Goal: Information Seeking & Learning: Learn about a topic

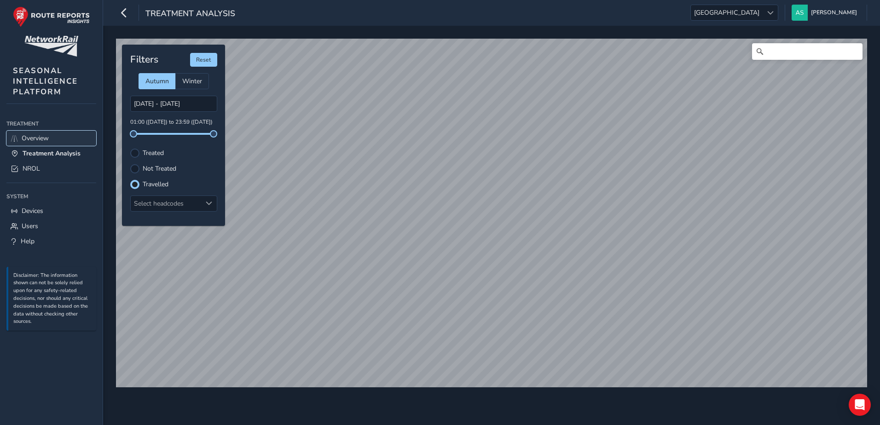
click at [52, 138] on link "Overview" at bounding box center [51, 138] width 90 height 15
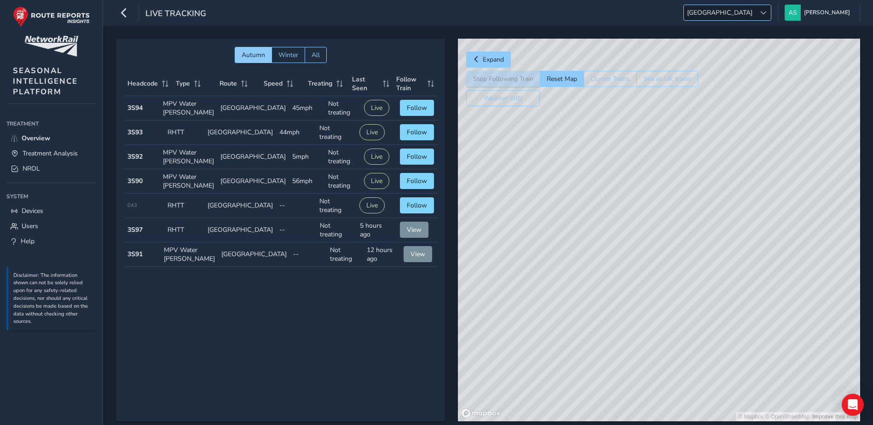
click at [771, 13] on div at bounding box center [762, 12] width 15 height 15
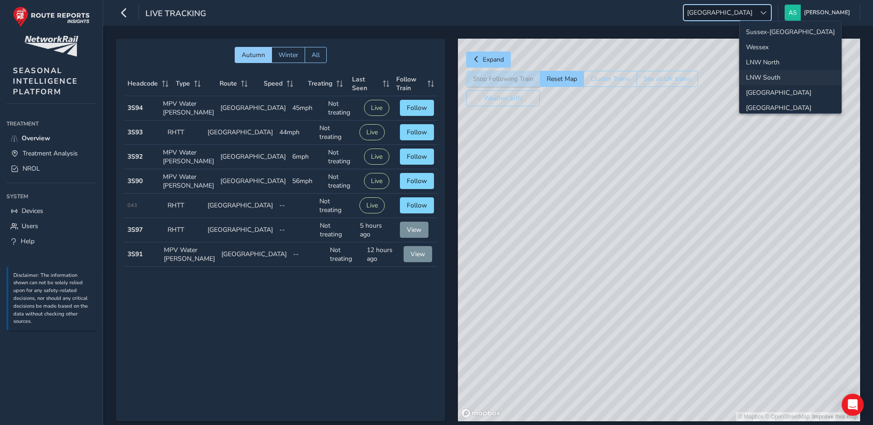
click at [766, 44] on li "Wessex" at bounding box center [790, 47] width 102 height 15
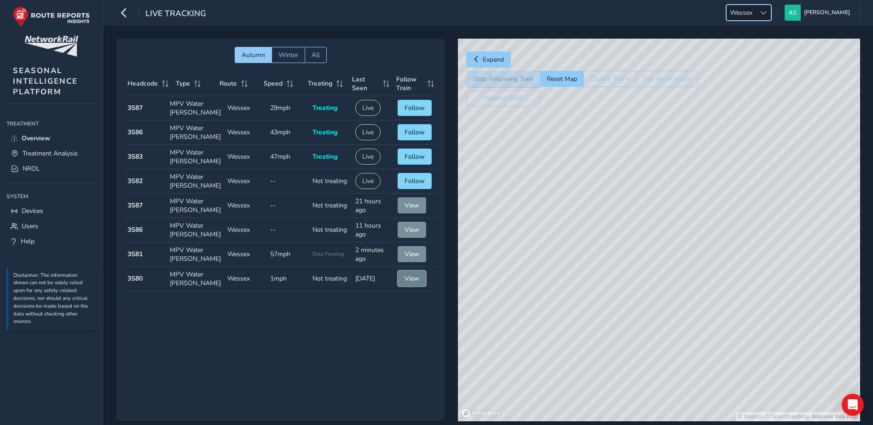
click at [404, 279] on span "View" at bounding box center [411, 278] width 15 height 9
click at [755, 16] on span "Wessex" at bounding box center [740, 12] width 29 height 15
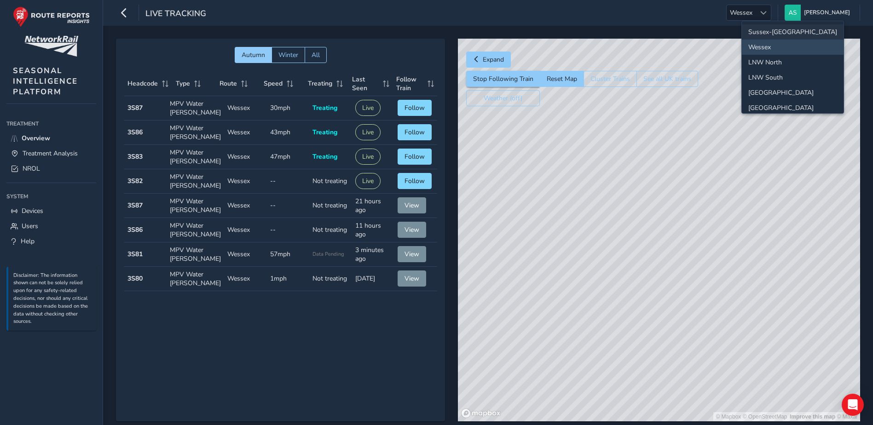
click at [771, 31] on li "Sussex-[GEOGRAPHIC_DATA]" at bounding box center [793, 31] width 102 height 15
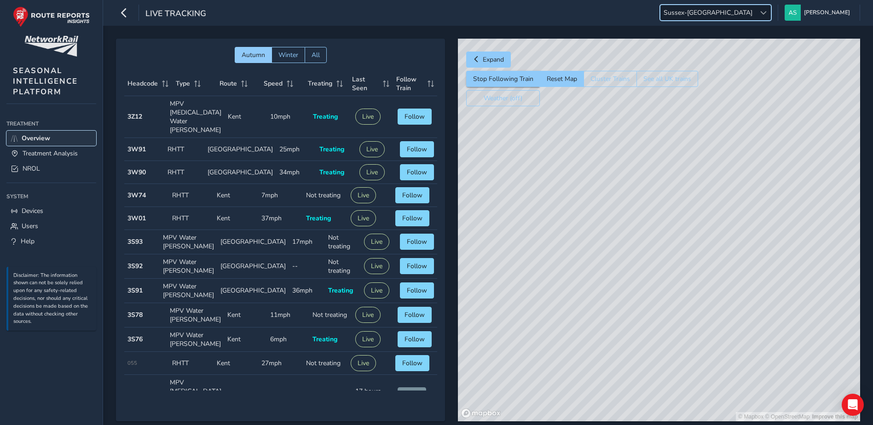
click at [46, 138] on span "Overview" at bounding box center [36, 138] width 29 height 9
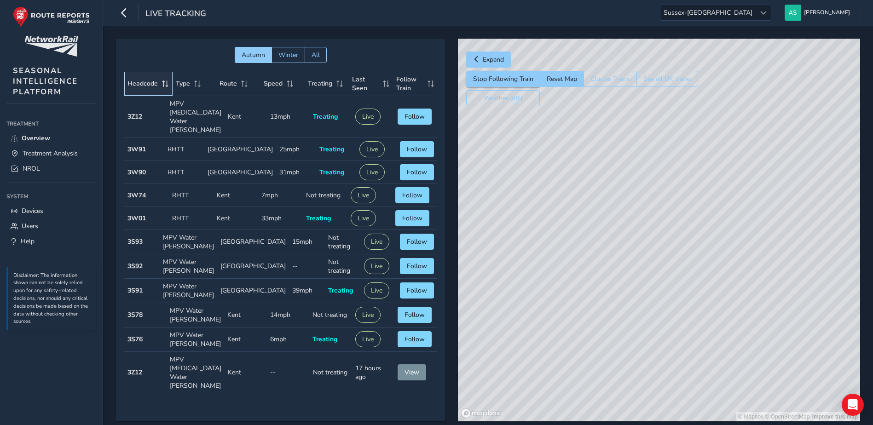
click at [156, 88] on th "Headcode" at bounding box center [148, 84] width 48 height 24
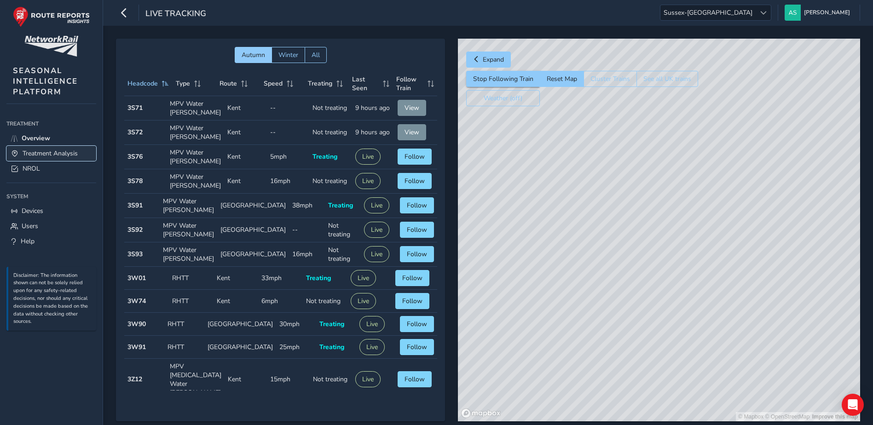
click at [75, 154] on span "Treatment Analysis" at bounding box center [50, 153] width 55 height 9
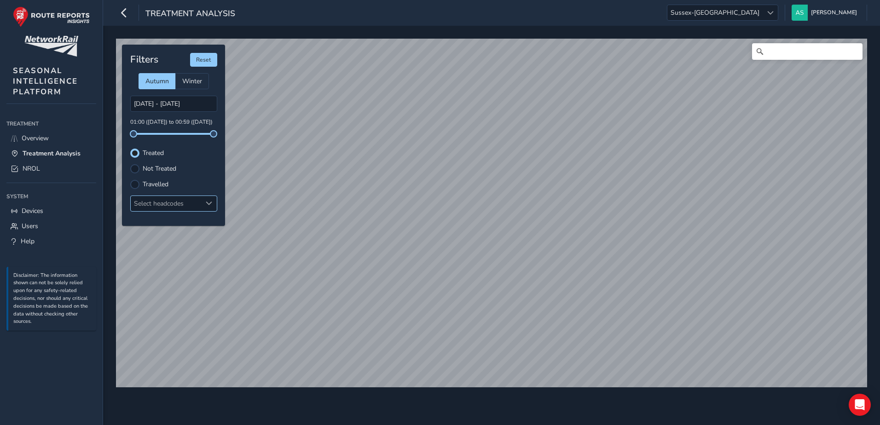
click at [162, 198] on div "Select headcodes" at bounding box center [166, 203] width 71 height 15
click at [173, 202] on div "Select headcodes" at bounding box center [166, 203] width 71 height 15
click at [762, 19] on span "Sussex-[GEOGRAPHIC_DATA]" at bounding box center [714, 12] width 95 height 15
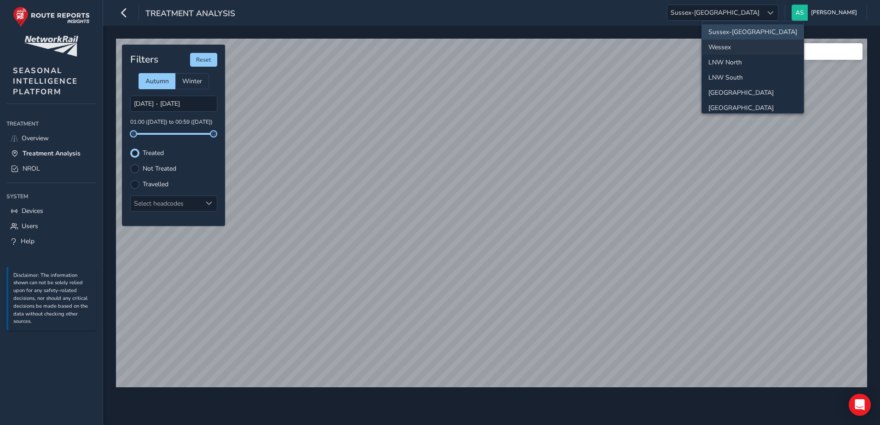
click at [762, 46] on li "Wessex" at bounding box center [753, 47] width 102 height 15
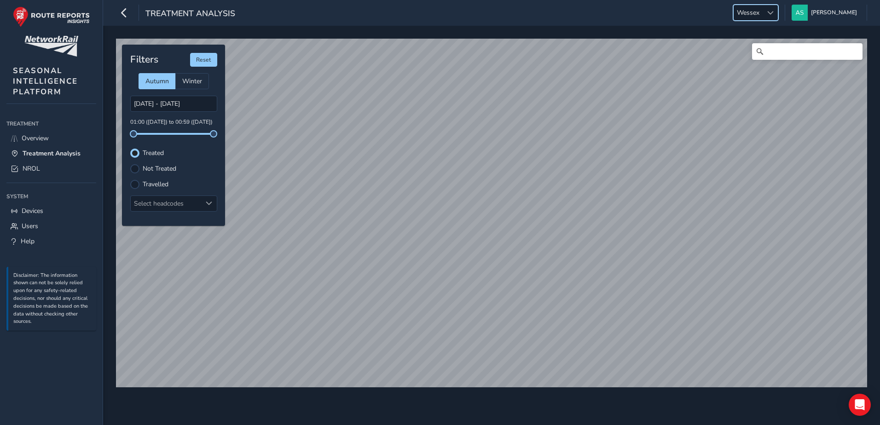
click at [147, 184] on label "Travelled" at bounding box center [156, 184] width 26 height 6
click at [135, 184] on input "Travelled" at bounding box center [135, 184] width 0 height 0
click at [213, 201] on div at bounding box center [208, 203] width 15 height 15
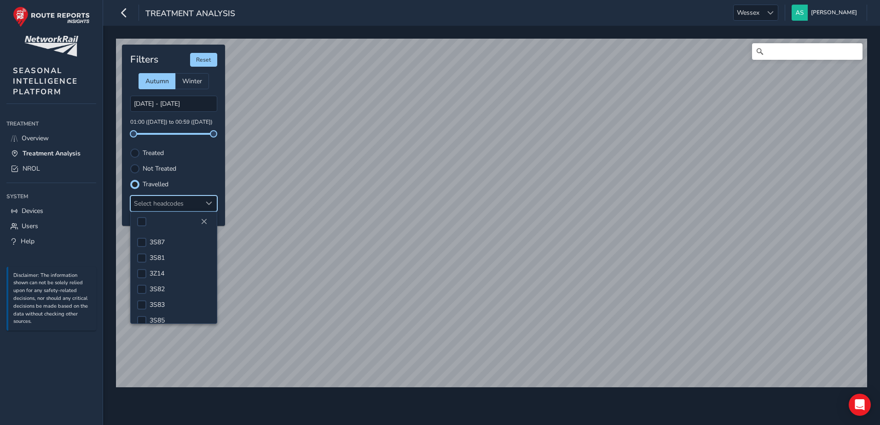
click at [165, 218] on div at bounding box center [174, 221] width 86 height 19
click at [146, 304] on li "3S80" at bounding box center [174, 306] width 86 height 16
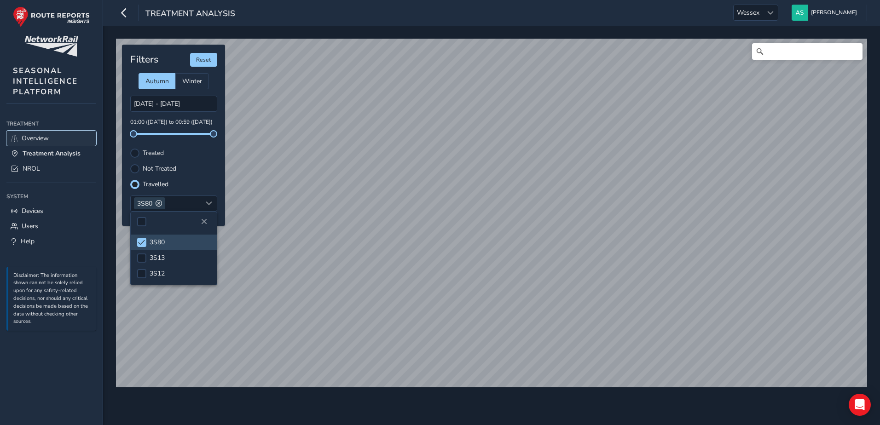
click at [40, 138] on span "Overview" at bounding box center [35, 138] width 27 height 9
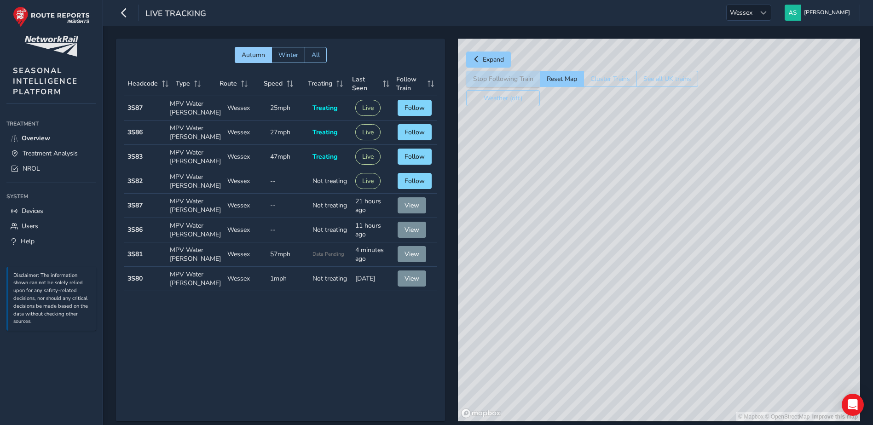
drag, startPoint x: 525, startPoint y: 270, endPoint x: 585, endPoint y: 253, distance: 62.2
click at [585, 253] on div "© Mapbox © OpenStreetMap Improve this map" at bounding box center [659, 230] width 402 height 383
drag, startPoint x: 578, startPoint y: 284, endPoint x: 619, endPoint y: 158, distance: 133.1
click at [619, 158] on div "© Mapbox © OpenStreetMap Improve this map" at bounding box center [659, 230] width 402 height 383
drag, startPoint x: 742, startPoint y: 150, endPoint x: 627, endPoint y: 215, distance: 132.3
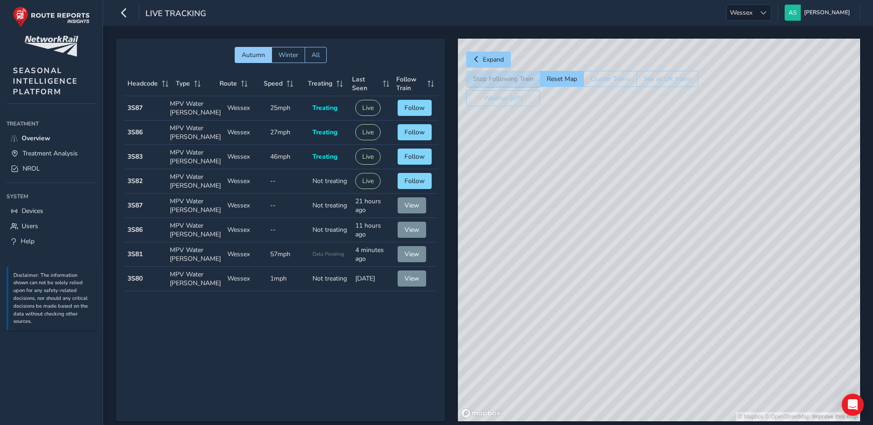
click at [627, 215] on div "© Mapbox © OpenStreetMap Improve this map" at bounding box center [659, 230] width 402 height 383
drag, startPoint x: 753, startPoint y: 156, endPoint x: 625, endPoint y: 276, distance: 174.8
click at [625, 276] on div "© Mapbox © OpenStreetMap Improve this map" at bounding box center [659, 230] width 402 height 383
click at [572, 291] on div "© Mapbox © OpenStreetMap Improve this map" at bounding box center [659, 230] width 402 height 383
drag, startPoint x: 618, startPoint y: 176, endPoint x: 585, endPoint y: 350, distance: 177.1
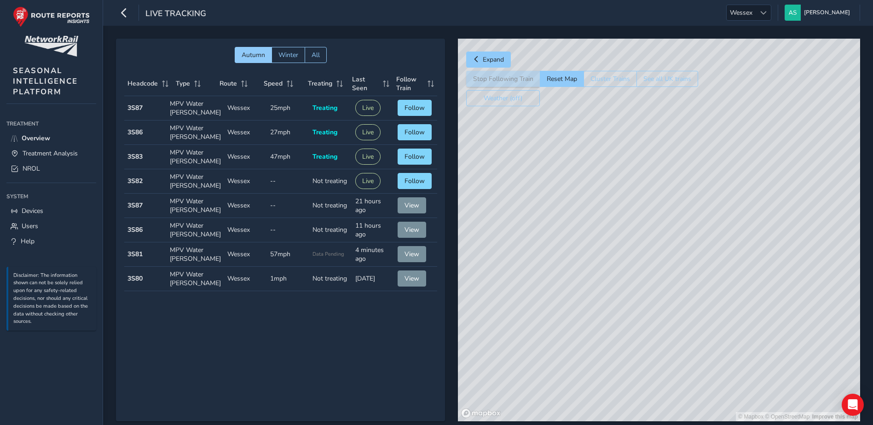
click at [585, 350] on div "© Mapbox © OpenStreetMap Improve this map" at bounding box center [659, 230] width 402 height 383
drag, startPoint x: 729, startPoint y: 242, endPoint x: 592, endPoint y: 153, distance: 162.7
click at [592, 154] on div "© Mapbox © OpenStreetMap Improve this map" at bounding box center [659, 230] width 402 height 383
drag, startPoint x: 707, startPoint y: 268, endPoint x: 642, endPoint y: 195, distance: 97.4
click at [642, 195] on div "© Mapbox © OpenStreetMap Improve this map" at bounding box center [659, 230] width 402 height 383
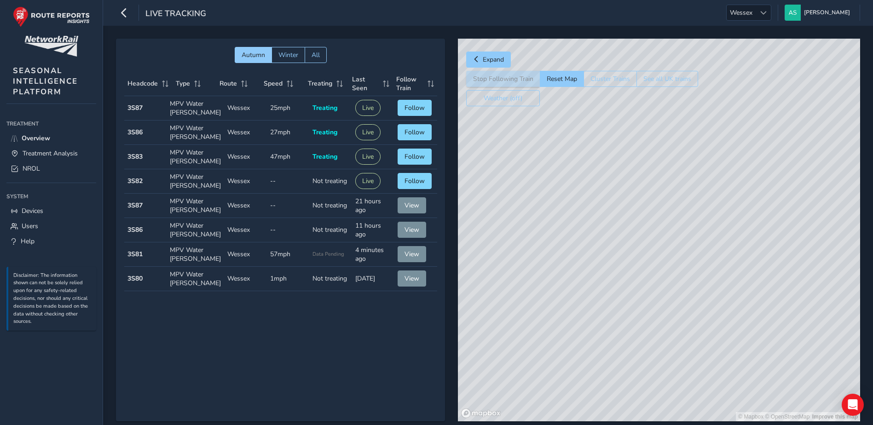
drag, startPoint x: 633, startPoint y: 212, endPoint x: 570, endPoint y: 268, distance: 84.4
click at [570, 268] on div "© Mapbox © OpenStreetMap Improve this map" at bounding box center [659, 230] width 402 height 383
drag, startPoint x: 743, startPoint y: 192, endPoint x: 596, endPoint y: 278, distance: 170.7
click at [596, 278] on div "© Mapbox © OpenStreetMap Improve this map" at bounding box center [659, 230] width 402 height 383
drag, startPoint x: 738, startPoint y: 174, endPoint x: 557, endPoint y: 233, distance: 190.6
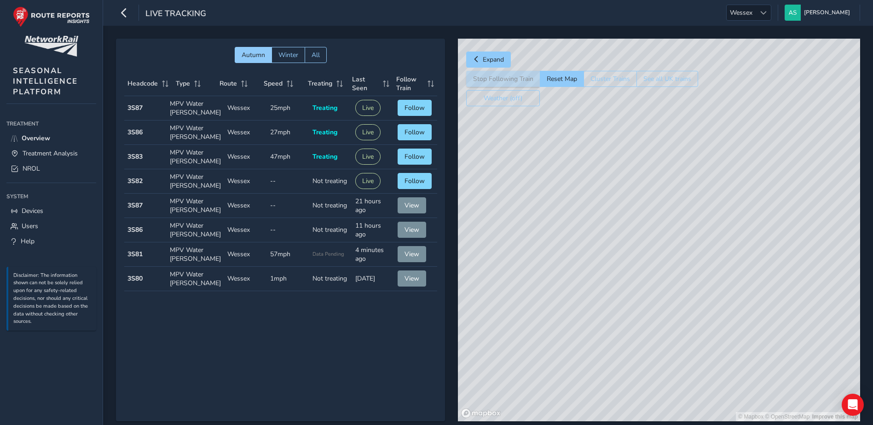
click at [557, 233] on div "© Mapbox © OpenStreetMap Improve this map" at bounding box center [659, 230] width 402 height 383
drag, startPoint x: 783, startPoint y: 215, endPoint x: 752, endPoint y: 192, distance: 38.5
click at [752, 192] on div "© Mapbox © OpenStreetMap Improve this map" at bounding box center [659, 230] width 402 height 383
drag, startPoint x: 748, startPoint y: 127, endPoint x: 735, endPoint y: 191, distance: 65.8
click at [735, 191] on div "© Mapbox © OpenStreetMap Improve this map" at bounding box center [659, 230] width 402 height 383
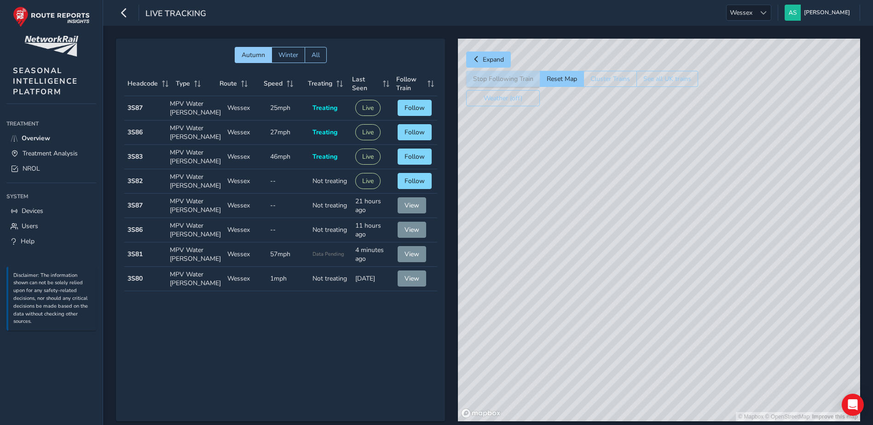
drag, startPoint x: 786, startPoint y: 211, endPoint x: 634, endPoint y: 227, distance: 153.2
click at [634, 227] on div "© Mapbox © OpenStreetMap Improve this map" at bounding box center [659, 230] width 402 height 383
drag, startPoint x: 613, startPoint y: 239, endPoint x: 592, endPoint y: 300, distance: 64.3
click at [592, 300] on div "© Mapbox © OpenStreetMap Improve this map" at bounding box center [659, 230] width 402 height 383
drag, startPoint x: 711, startPoint y: 186, endPoint x: 641, endPoint y: 260, distance: 101.5
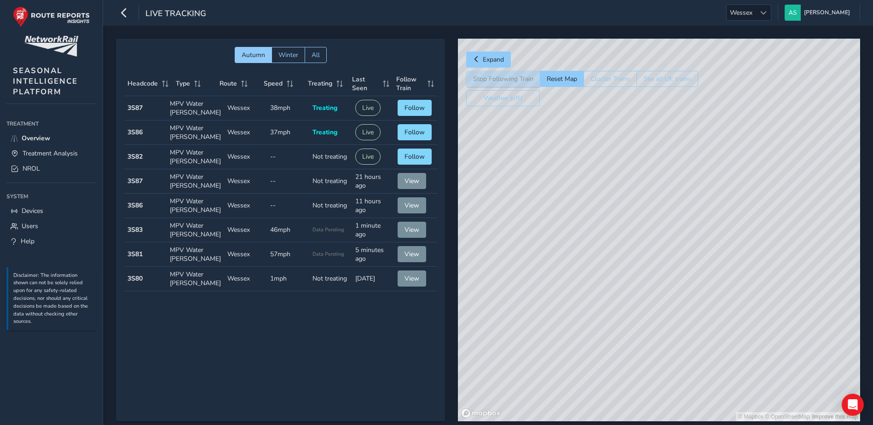
click at [641, 260] on div "© Mapbox © OpenStreetMap Improve this map" at bounding box center [659, 230] width 402 height 383
drag, startPoint x: 612, startPoint y: 258, endPoint x: 608, endPoint y: 178, distance: 79.2
click at [608, 178] on div "© Mapbox © OpenStreetMap Improve this map" at bounding box center [659, 230] width 402 height 383
drag, startPoint x: 590, startPoint y: 229, endPoint x: 623, endPoint y: 149, distance: 86.8
click at [623, 149] on div "© Mapbox © OpenStreetMap Improve this map" at bounding box center [659, 230] width 402 height 383
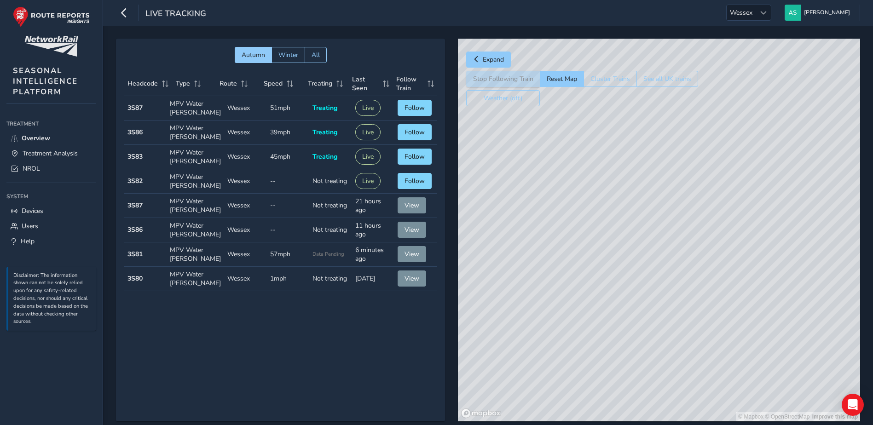
click at [618, 247] on div "© Mapbox © OpenStreetMap Improve this map" at bounding box center [659, 230] width 402 height 383
drag, startPoint x: 596, startPoint y: 161, endPoint x: 531, endPoint y: 188, distance: 70.5
click at [531, 188] on div "© Mapbox © OpenStreetMap Improve this map" at bounding box center [659, 230] width 402 height 383
drag, startPoint x: 557, startPoint y: 158, endPoint x: 582, endPoint y: 166, distance: 26.4
click at [582, 166] on div "© Mapbox © OpenStreetMap Improve this map" at bounding box center [659, 230] width 402 height 383
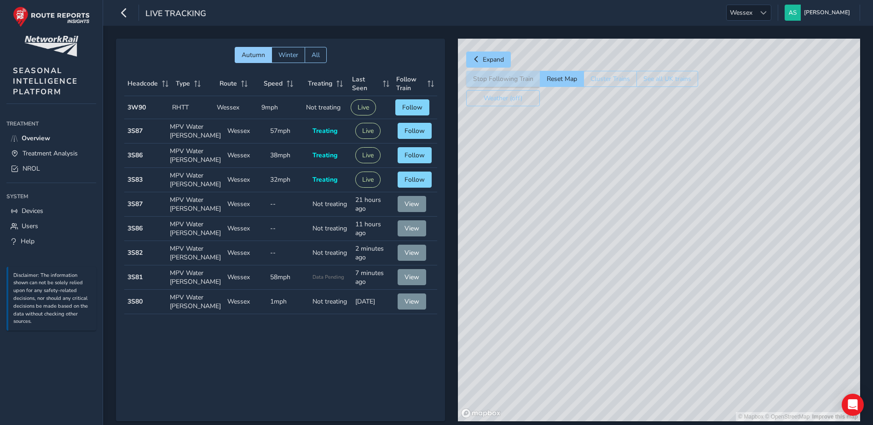
drag, startPoint x: 624, startPoint y: 217, endPoint x: 643, endPoint y: 217, distance: 18.4
click at [643, 217] on div "© Mapbox © OpenStreetMap Improve this map" at bounding box center [659, 230] width 402 height 383
click at [573, 210] on div "© Mapbox © OpenStreetMap Improve this map" at bounding box center [659, 230] width 402 height 383
drag, startPoint x: 643, startPoint y: 170, endPoint x: 639, endPoint y: 264, distance: 93.9
click at [639, 264] on div "© Mapbox © OpenStreetMap Improve this map" at bounding box center [659, 230] width 402 height 383
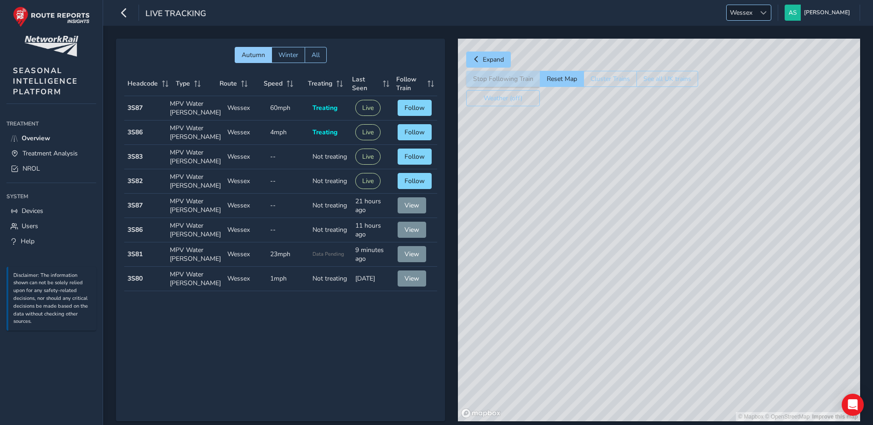
click at [755, 10] on span "Wessex" at bounding box center [740, 12] width 29 height 15
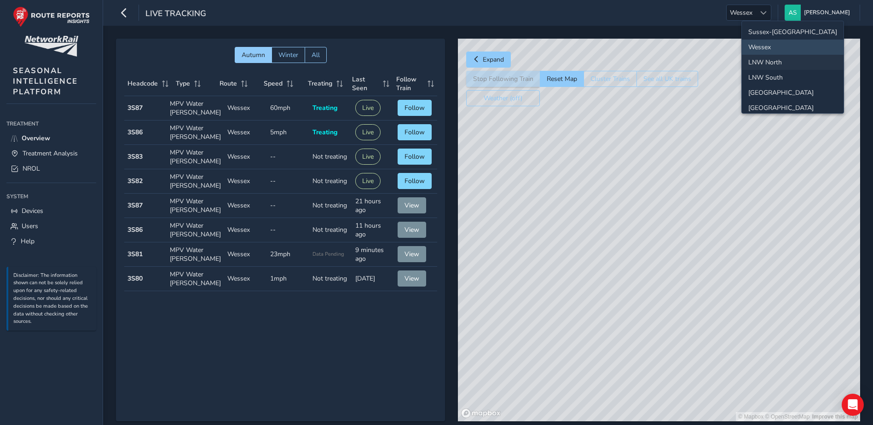
click at [777, 59] on li "LNW North" at bounding box center [793, 62] width 102 height 15
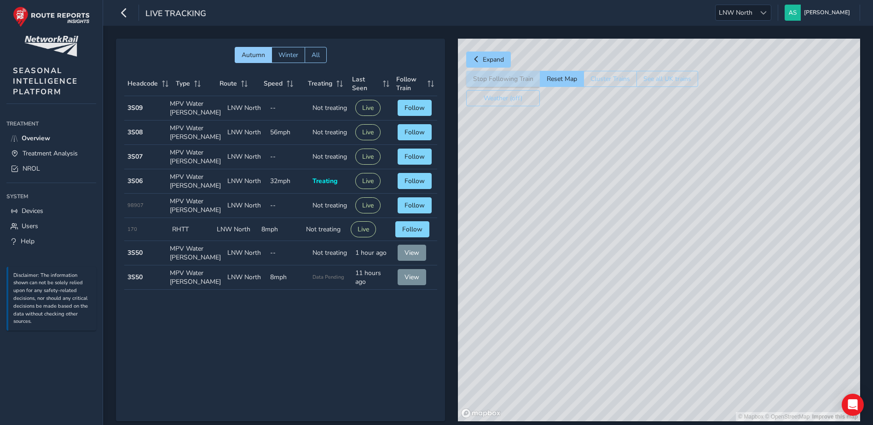
drag, startPoint x: 689, startPoint y: 335, endPoint x: 683, endPoint y: 276, distance: 59.2
click at [683, 276] on div "© Mapbox © OpenStreetMap Improve this map" at bounding box center [659, 230] width 402 height 383
drag, startPoint x: 727, startPoint y: 290, endPoint x: 616, endPoint y: 178, distance: 157.8
click at [616, 178] on div "© Mapbox © OpenStreetMap Improve this map" at bounding box center [659, 230] width 402 height 383
click at [668, 288] on div "© Mapbox © OpenStreetMap Improve this map" at bounding box center [659, 230] width 402 height 383
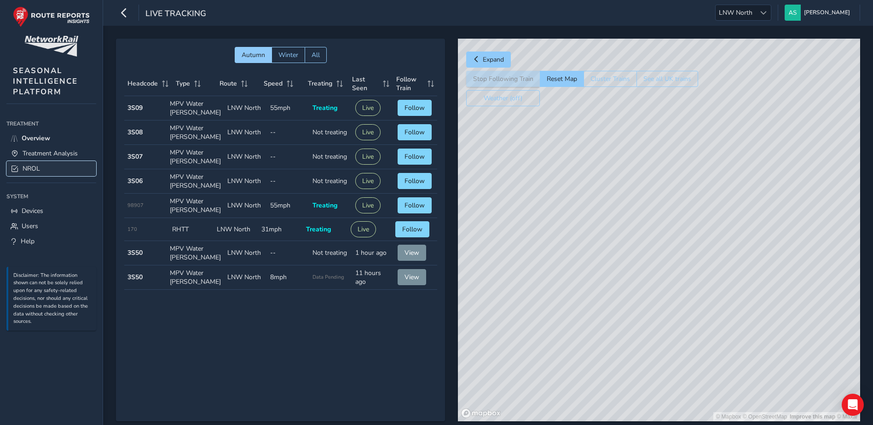
click at [30, 170] on span "NROL" at bounding box center [31, 168] width 17 height 9
click at [734, 203] on div "© Mapbox © OpenStreetMap Improve this map" at bounding box center [659, 230] width 402 height 383
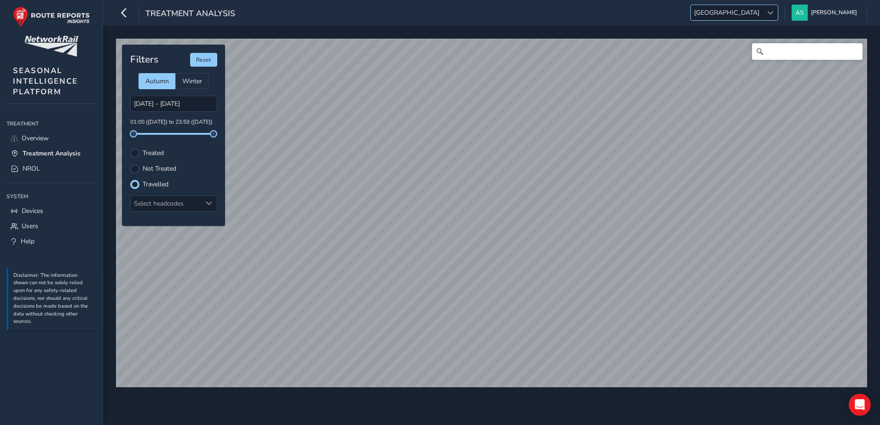
click at [762, 14] on span "[GEOGRAPHIC_DATA]" at bounding box center [727, 12] width 72 height 15
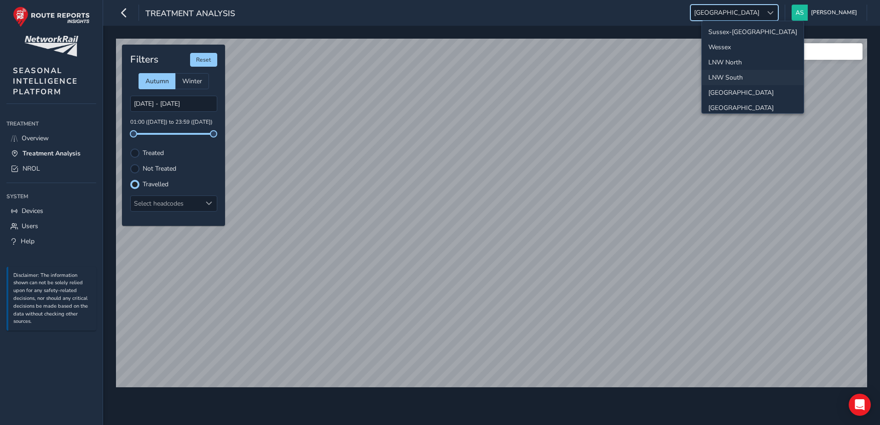
click at [738, 49] on li "Wessex" at bounding box center [753, 47] width 102 height 15
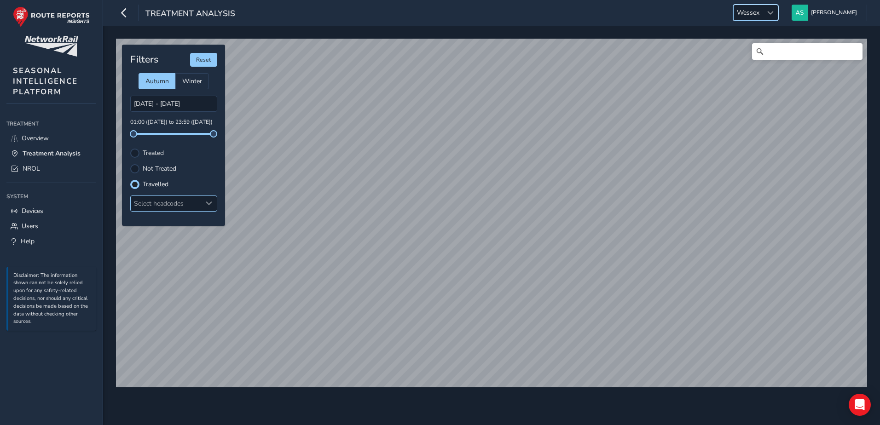
click at [178, 206] on div "Select headcodes" at bounding box center [166, 203] width 71 height 15
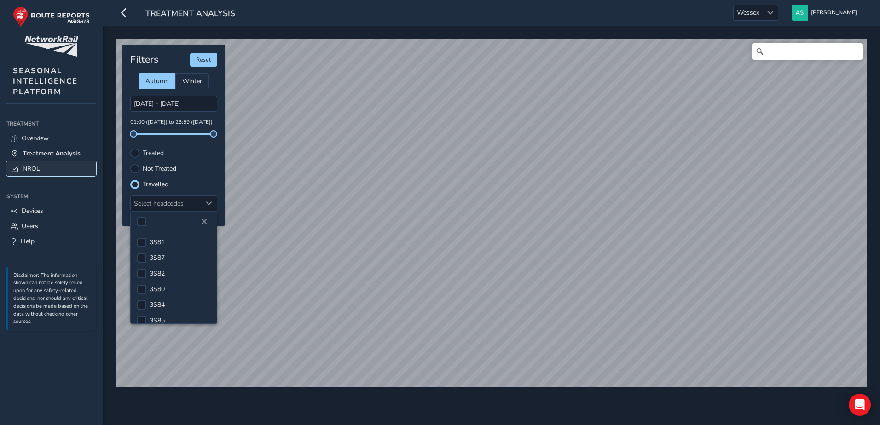
click at [40, 167] on link "NROL" at bounding box center [51, 168] width 90 height 15
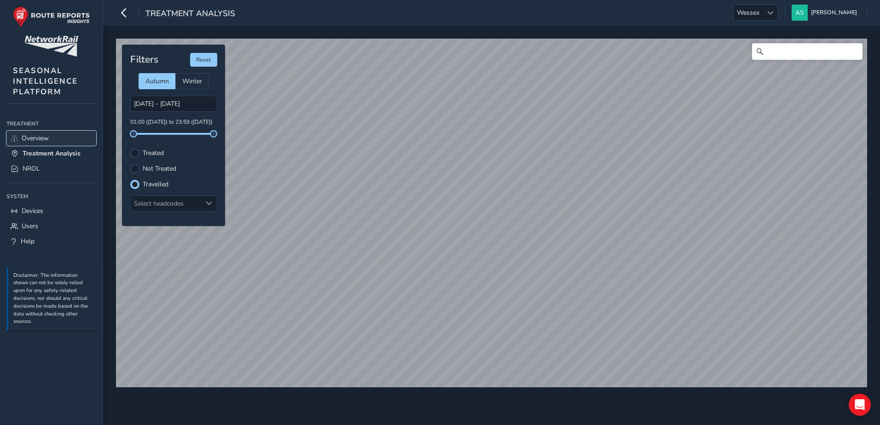
click at [61, 132] on link "Overview" at bounding box center [51, 138] width 90 height 15
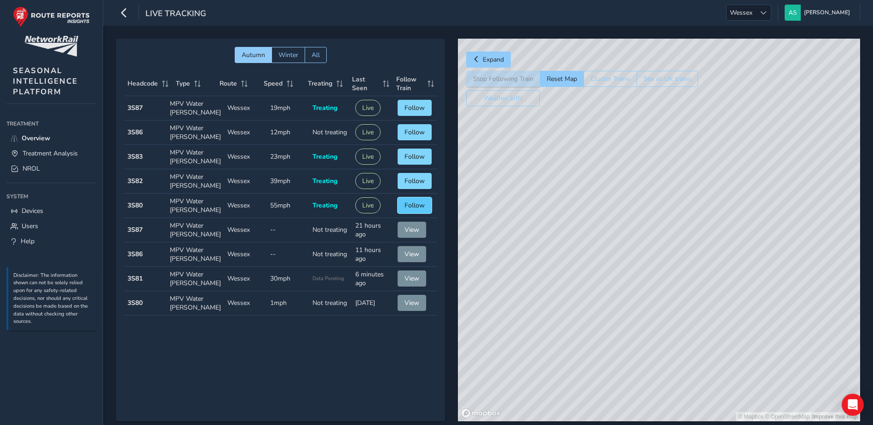
click at [413, 206] on span "Follow" at bounding box center [414, 205] width 20 height 9
drag, startPoint x: 696, startPoint y: 327, endPoint x: 664, endPoint y: 187, distance: 143.1
click at [663, 187] on div "© Mapbox © OpenStreetMap Improve this map" at bounding box center [659, 230] width 402 height 383
drag, startPoint x: 686, startPoint y: 231, endPoint x: 684, endPoint y: 284, distance: 52.9
click at [684, 284] on div "© Mapbox © OpenStreetMap Improve this map" at bounding box center [659, 230] width 402 height 383
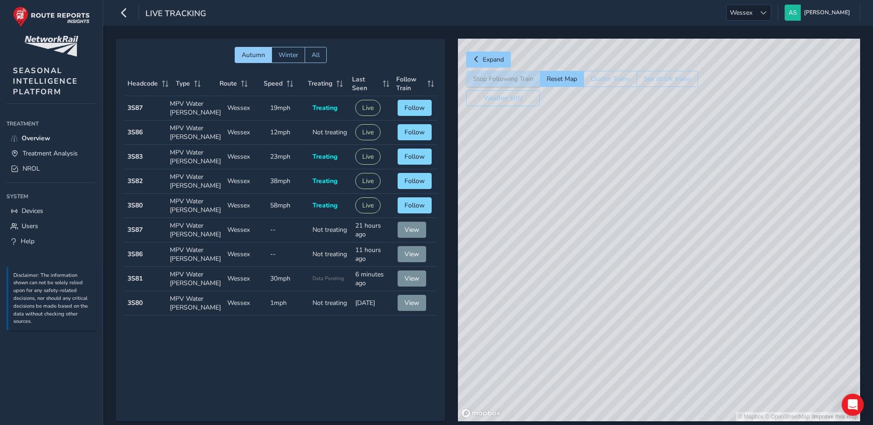
drag, startPoint x: 673, startPoint y: 161, endPoint x: 663, endPoint y: 282, distance: 121.8
click at [663, 282] on div "© Mapbox © OpenStreetMap Improve this map" at bounding box center [659, 230] width 402 height 383
click at [417, 184] on span "Follow" at bounding box center [414, 181] width 20 height 9
click at [410, 235] on button "Follow" at bounding box center [414, 230] width 34 height 16
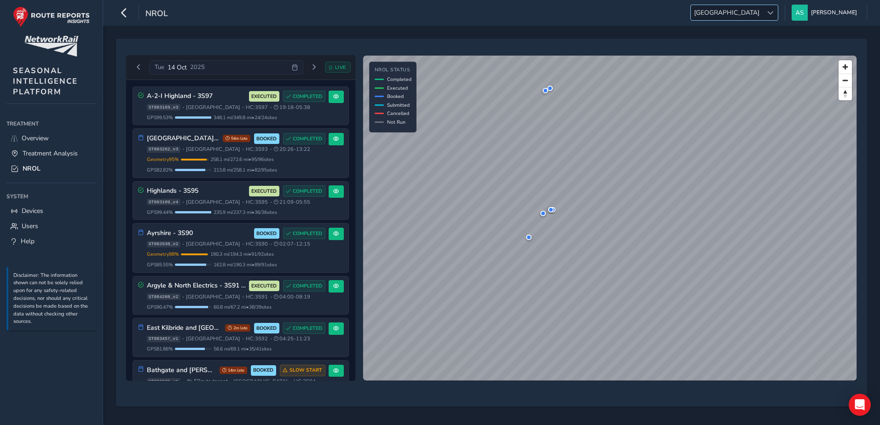
click at [762, 11] on span "[GEOGRAPHIC_DATA]" at bounding box center [727, 12] width 72 height 15
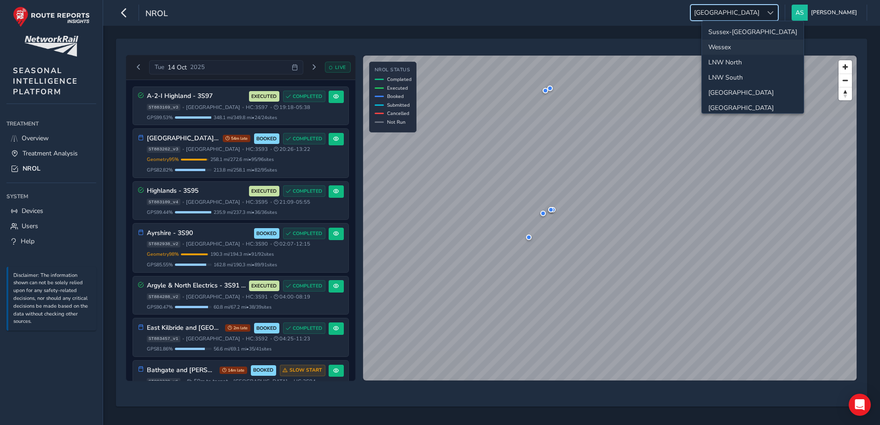
click at [748, 42] on li "Wessex" at bounding box center [753, 47] width 102 height 15
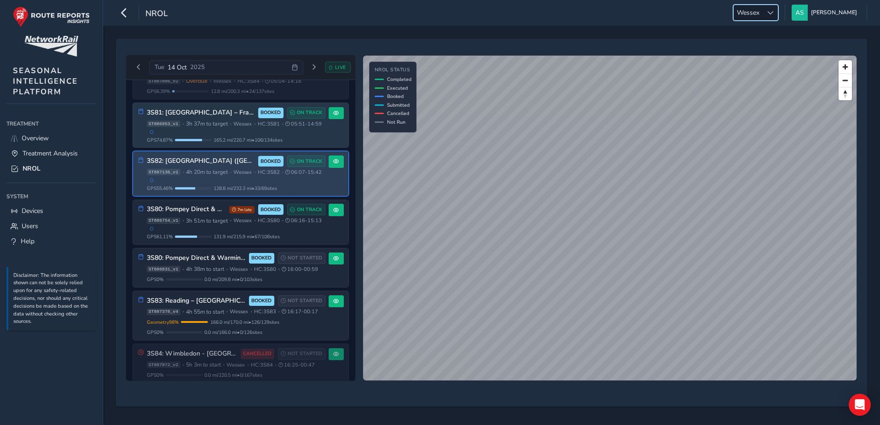
scroll to position [322, 0]
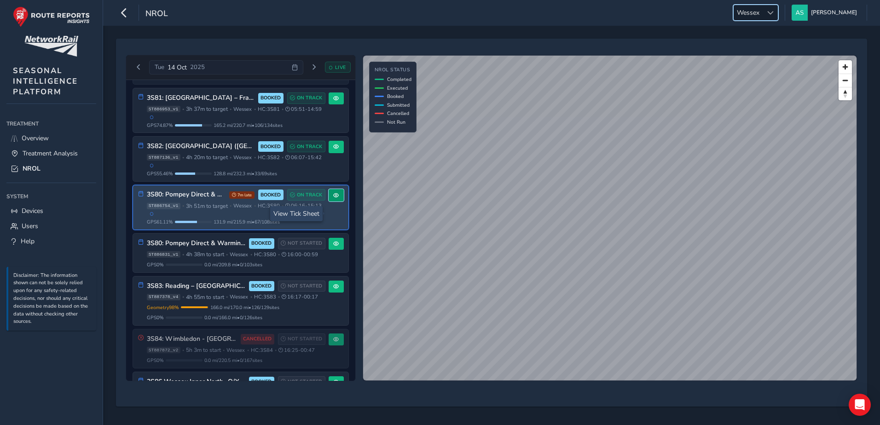
click at [337, 201] on button at bounding box center [335, 195] width 15 height 12
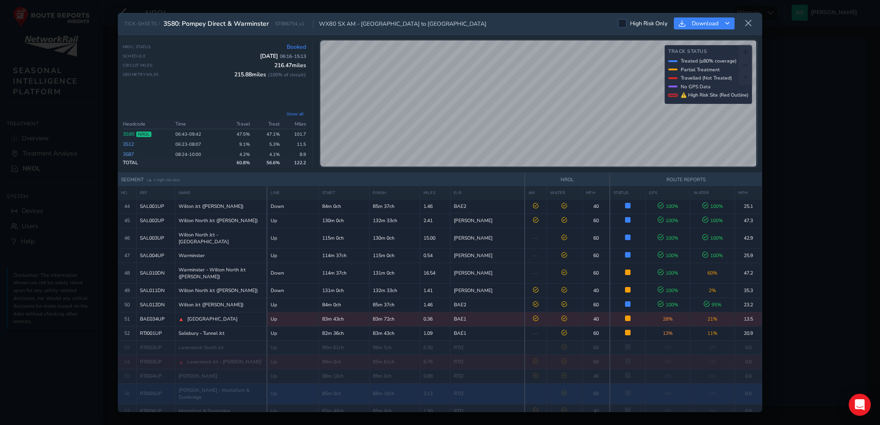
scroll to position [638, 0]
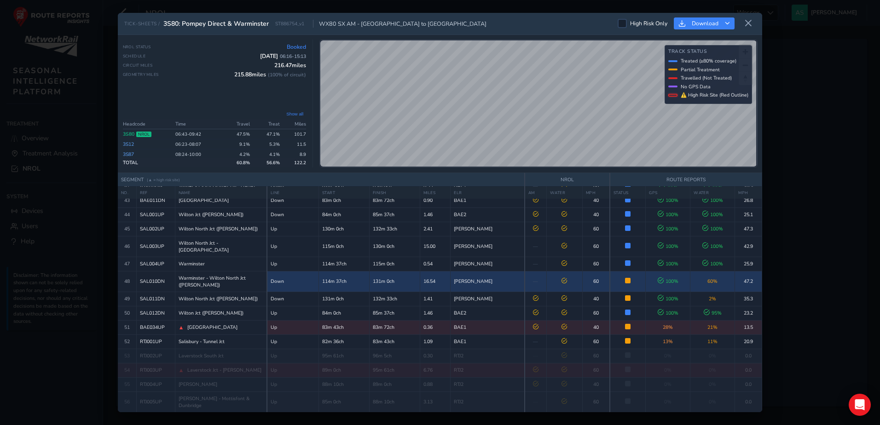
click at [450, 271] on td "16.54" at bounding box center [435, 281] width 31 height 21
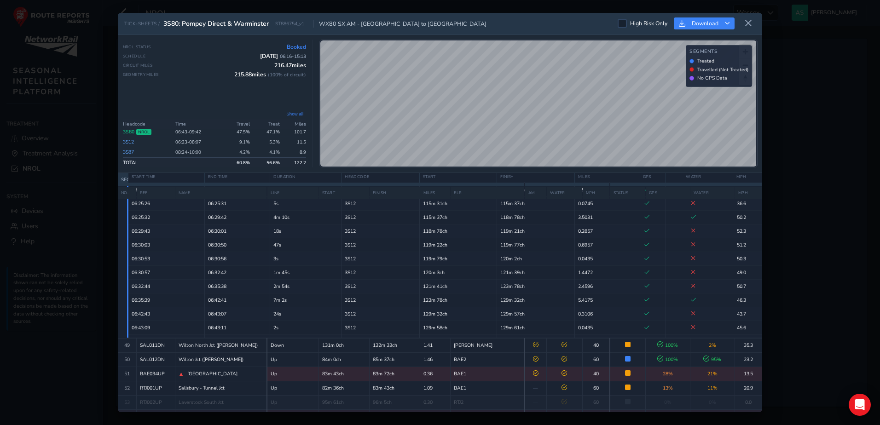
click at [787, 270] on div "TICK-SHEETS / 3S80: Pompey Direct & Warminster ST886754_v1 WX80 SX AM - Effingh…" at bounding box center [440, 212] width 880 height 425
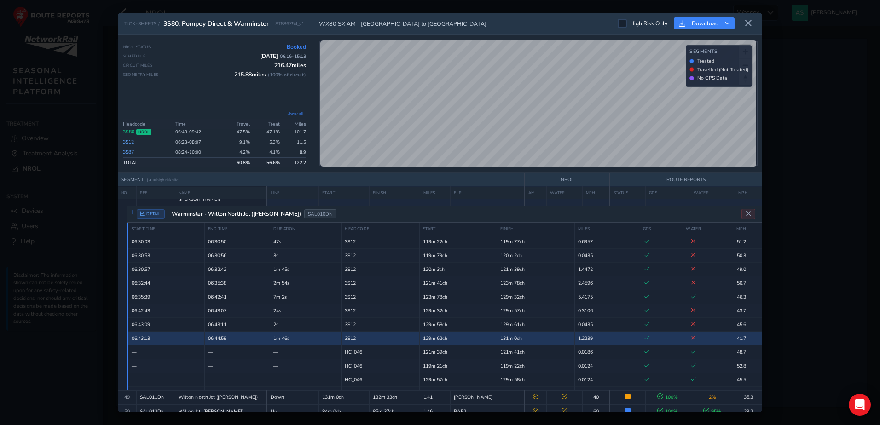
scroll to position [87, 0]
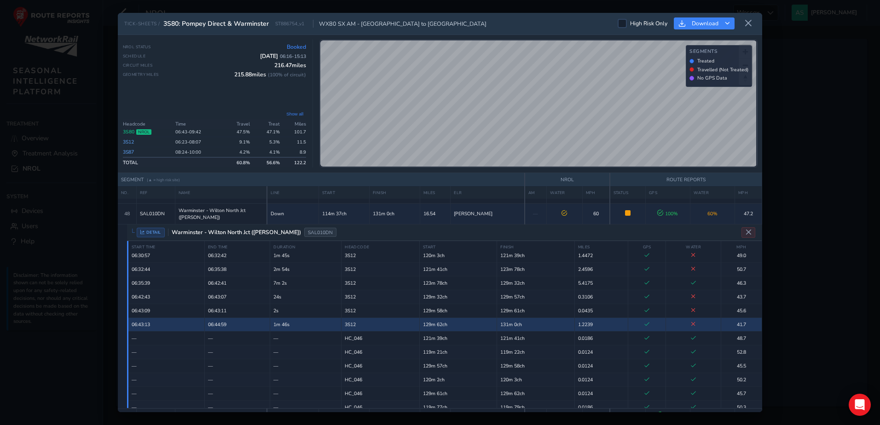
drag, startPoint x: 791, startPoint y: 150, endPoint x: 791, endPoint y: 142, distance: 7.4
click at [791, 150] on div "TICK-SHEETS / 3S80: Pompey Direct & Warminster ST886754_v1 WX80 SX AM - Effingh…" at bounding box center [440, 212] width 880 height 425
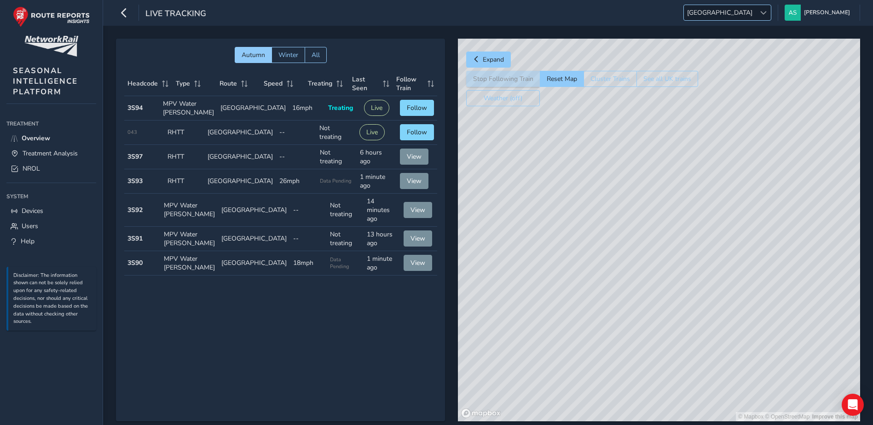
click at [754, 15] on span "[GEOGRAPHIC_DATA]" at bounding box center [720, 12] width 72 height 15
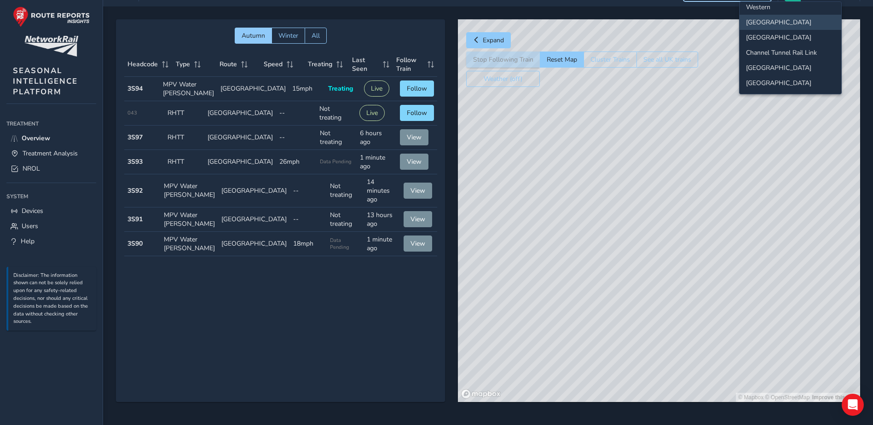
scroll to position [22, 0]
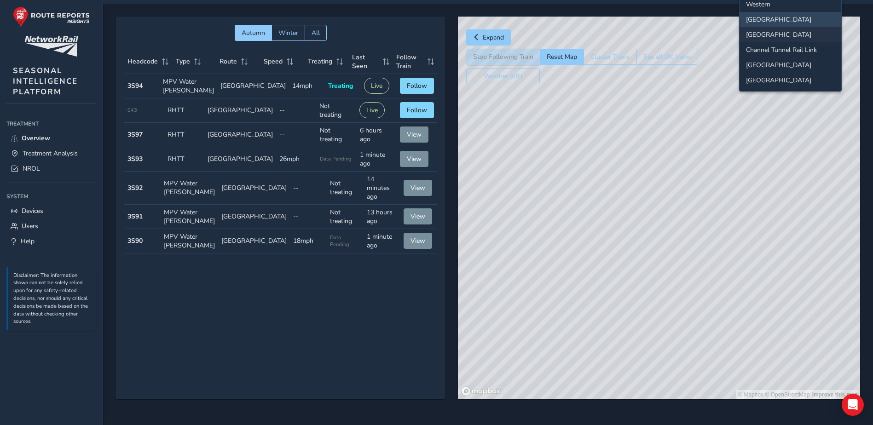
click at [768, 30] on li "[GEOGRAPHIC_DATA]" at bounding box center [790, 34] width 102 height 15
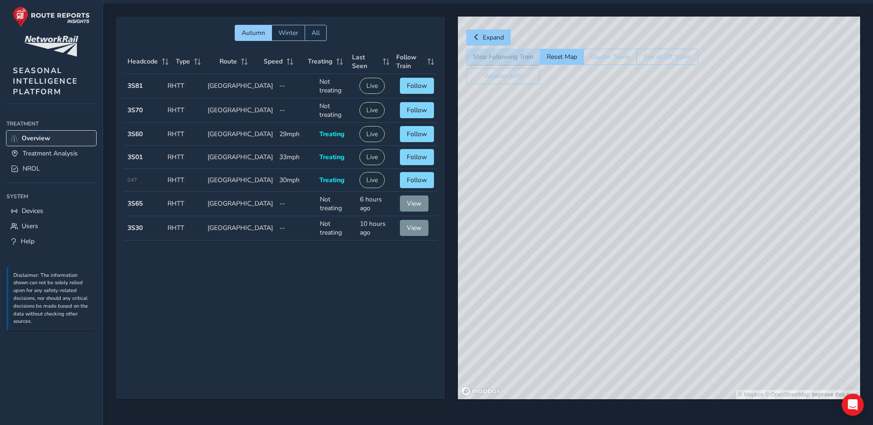
click at [45, 134] on span "Overview" at bounding box center [36, 138] width 29 height 9
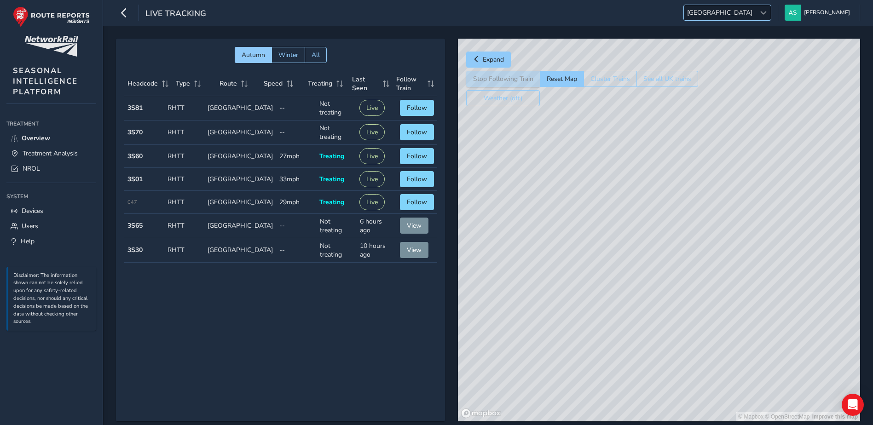
click at [766, 14] on span at bounding box center [763, 13] width 6 height 6
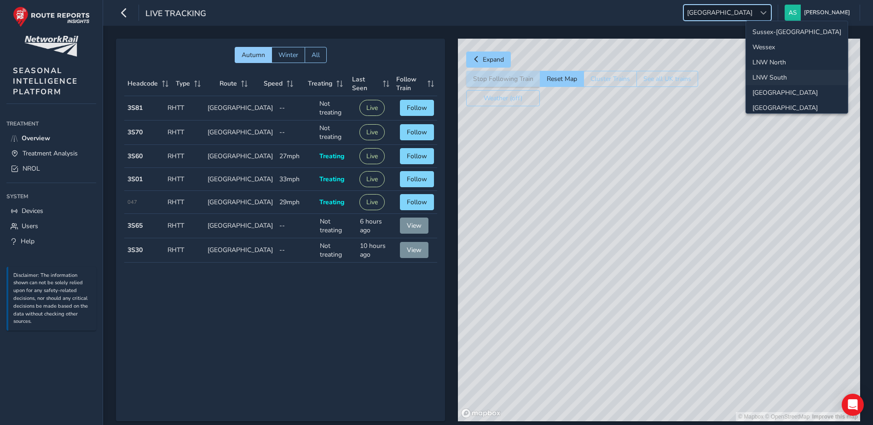
scroll to position [48, 0]
click at [644, 81] on button "See all UK trains" at bounding box center [667, 79] width 62 height 16
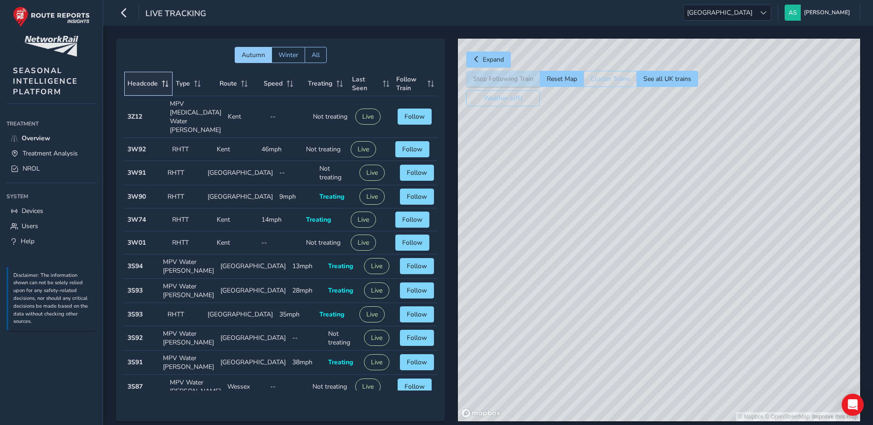
click at [144, 85] on span "Headcode" at bounding box center [142, 83] width 30 height 9
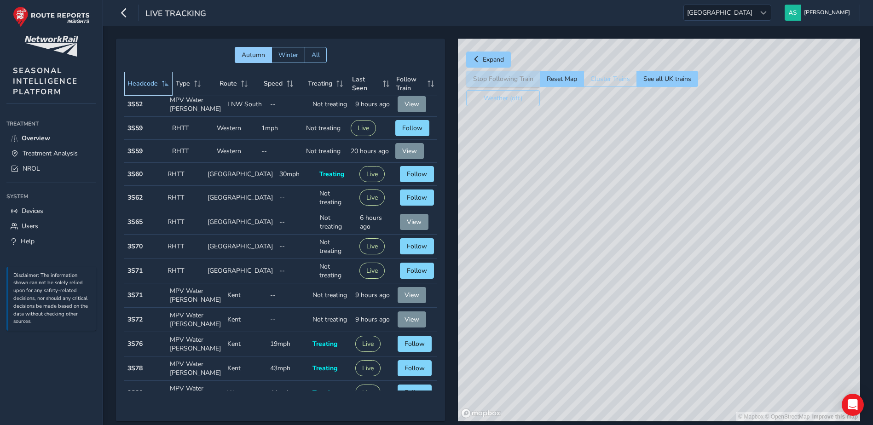
scroll to position [505, 0]
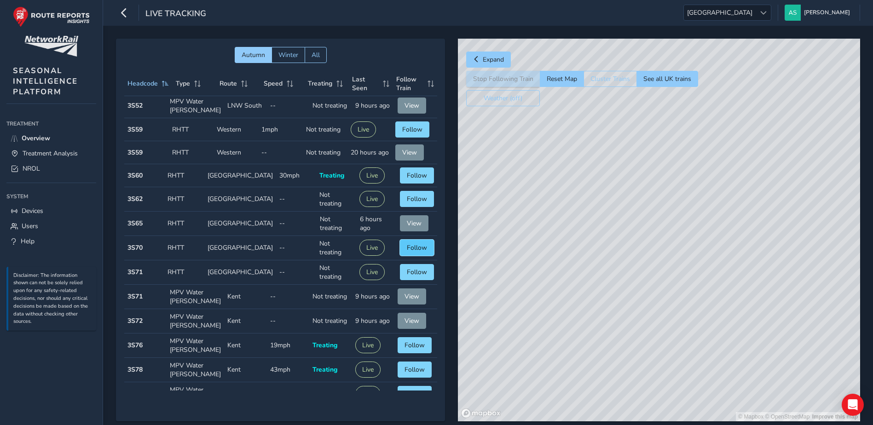
click at [407, 250] on span "Follow" at bounding box center [417, 247] width 20 height 9
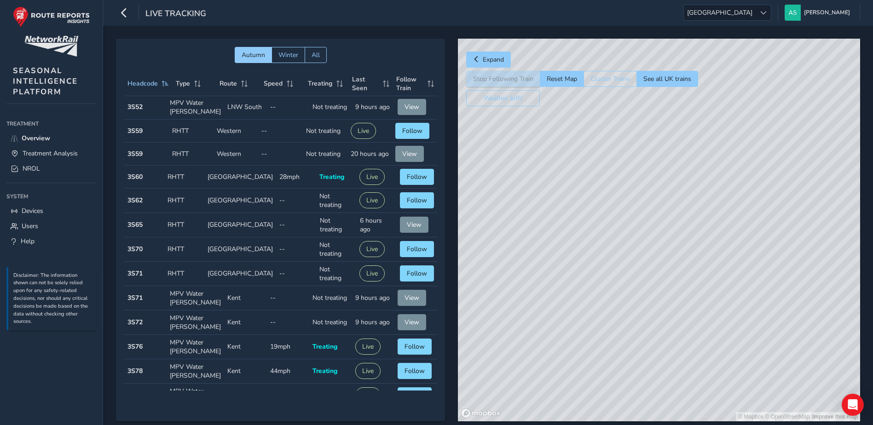
drag, startPoint x: 752, startPoint y: 201, endPoint x: 661, endPoint y: 179, distance: 93.2
click at [661, 179] on div "© Mapbox © OpenStreetMap Improve this map" at bounding box center [659, 230] width 402 height 383
drag, startPoint x: 652, startPoint y: 175, endPoint x: 664, endPoint y: 222, distance: 49.0
click at [664, 222] on div "© Mapbox © OpenStreetMap Improve this map" at bounding box center [659, 230] width 402 height 383
drag, startPoint x: 730, startPoint y: 192, endPoint x: 707, endPoint y: 225, distance: 39.7
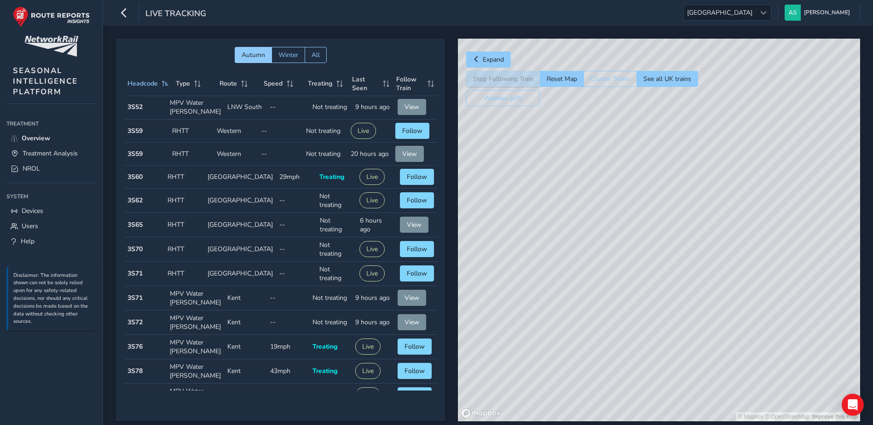
click at [707, 225] on div "© Mapbox © OpenStreetMap Improve this map" at bounding box center [659, 230] width 402 height 383
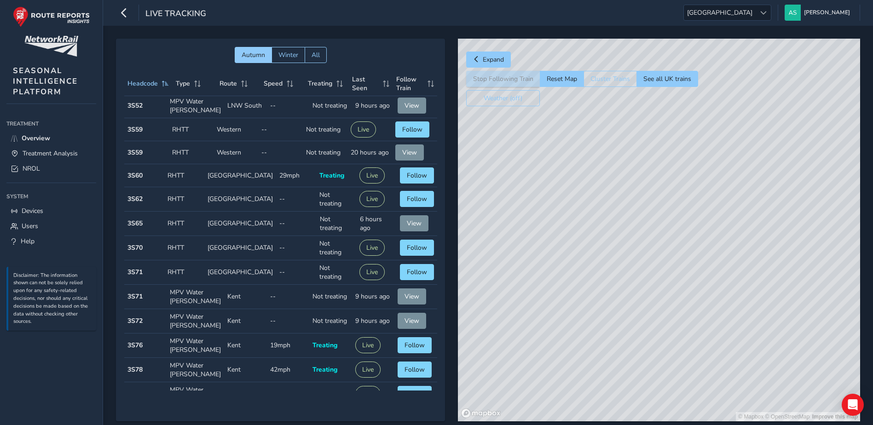
drag, startPoint x: 592, startPoint y: 247, endPoint x: 585, endPoint y: 206, distance: 42.5
click at [585, 206] on div "© Mapbox © OpenStreetMap Improve this map" at bounding box center [659, 230] width 402 height 383
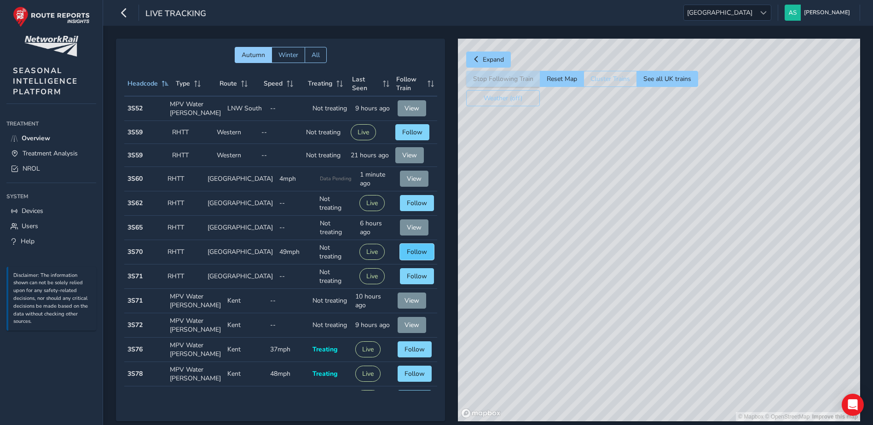
click at [400, 256] on button "Follow" at bounding box center [417, 252] width 34 height 16
drag, startPoint x: 601, startPoint y: 183, endPoint x: 614, endPoint y: 232, distance: 50.6
click at [614, 232] on div "© Mapbox © OpenStreetMap Improve this map" at bounding box center [659, 230] width 402 height 383
drag, startPoint x: 644, startPoint y: 261, endPoint x: 641, endPoint y: 248, distance: 13.1
click at [644, 299] on div "© Mapbox © OpenStreetMap Improve this map" at bounding box center [659, 230] width 402 height 383
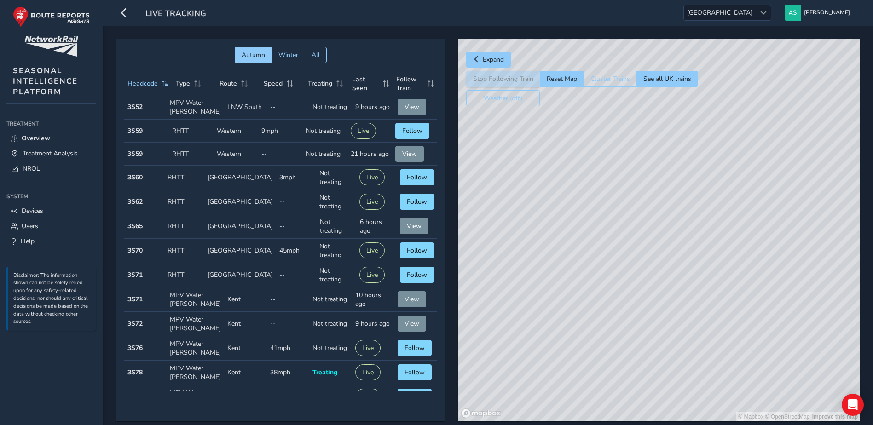
click at [623, 259] on div "© Mapbox © OpenStreetMap Improve this map" at bounding box center [659, 230] width 402 height 383
drag, startPoint x: 719, startPoint y: 129, endPoint x: 708, endPoint y: 219, distance: 90.3
click at [708, 219] on div "© Mapbox © OpenStreetMap Improve this map" at bounding box center [659, 230] width 402 height 383
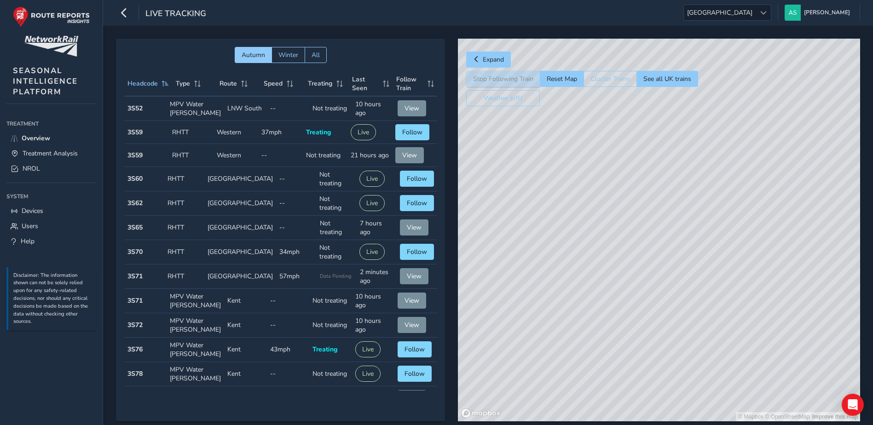
scroll to position [506, 0]
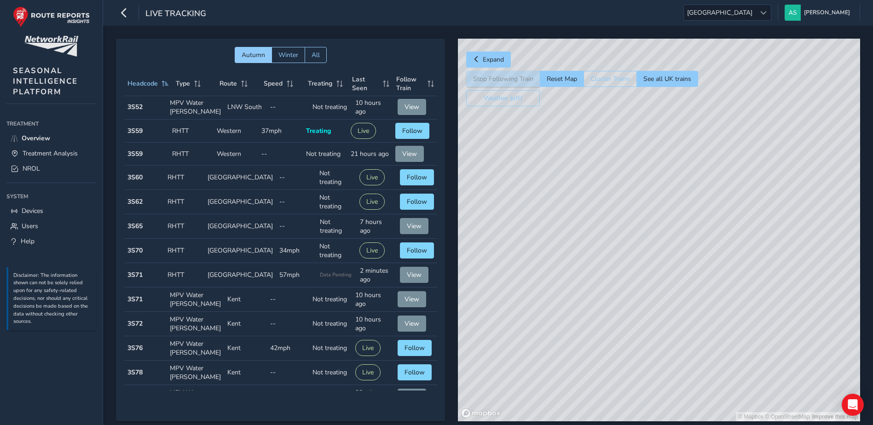
click at [707, 236] on div "© Mapbox © OpenStreetMap Improve this map" at bounding box center [659, 230] width 402 height 383
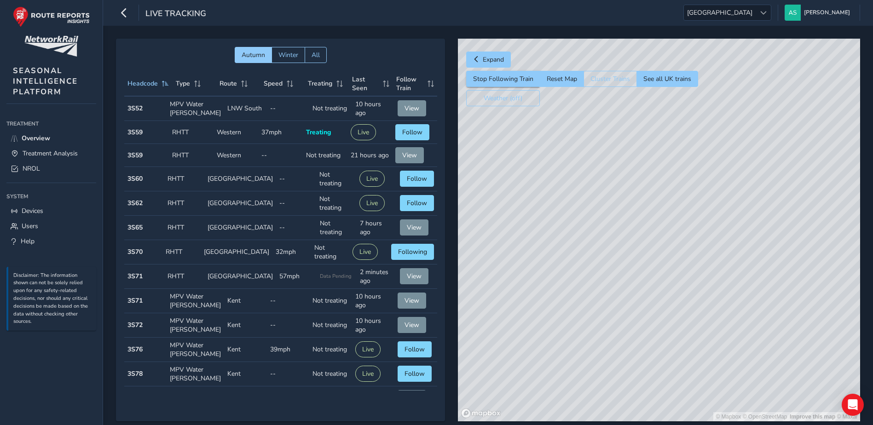
scroll to position [503, 0]
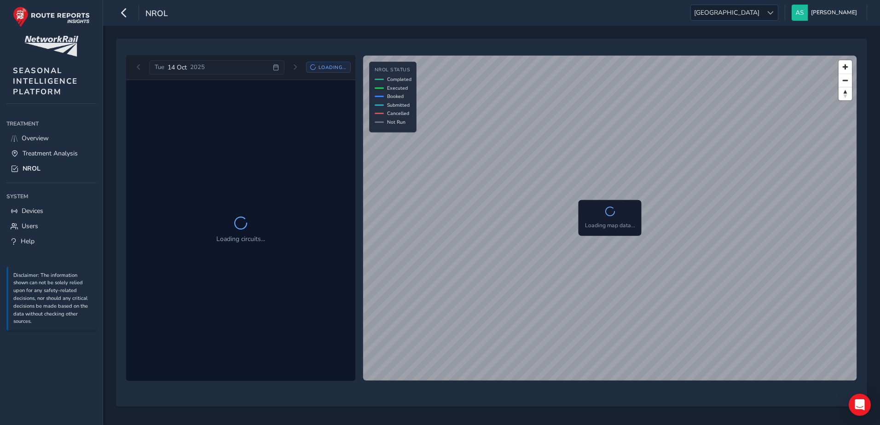
click at [794, 11] on ul "[GEOGRAPHIC_DATA] Scotland [PERSON_NAME] Colour Scheme: Dark Dim Light Logout" at bounding box center [775, 13] width 183 height 16
click at [773, 12] on span at bounding box center [770, 13] width 6 height 6
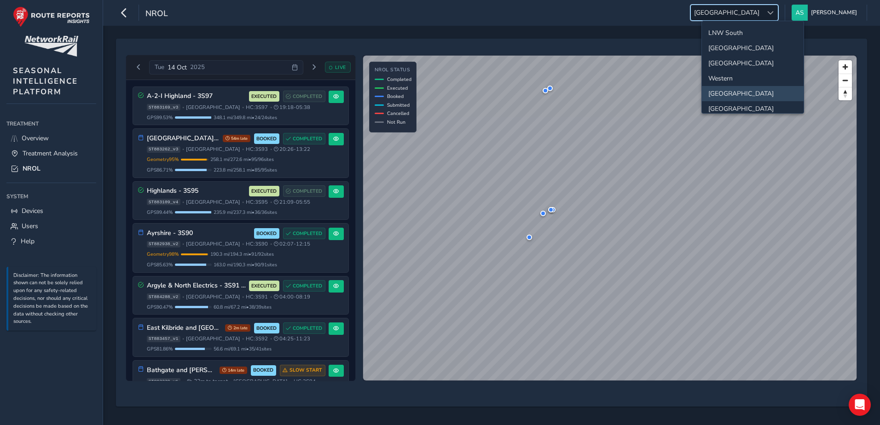
scroll to position [97, 0]
click at [753, 54] on li "[GEOGRAPHIC_DATA]" at bounding box center [753, 56] width 102 height 15
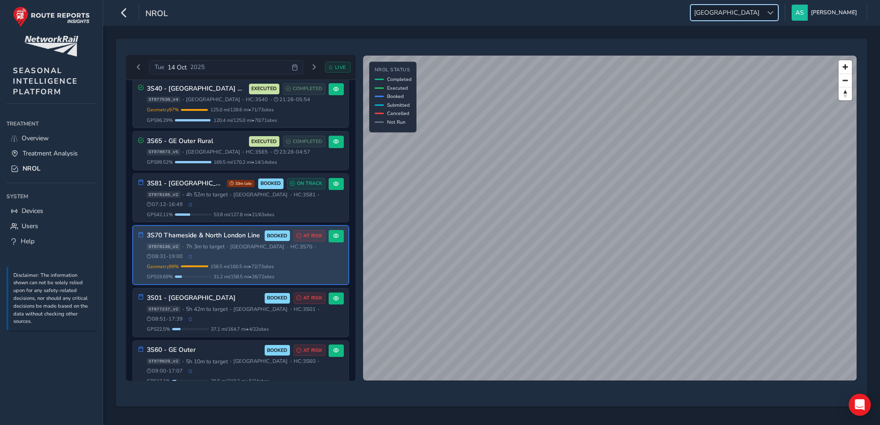
scroll to position [138, 0]
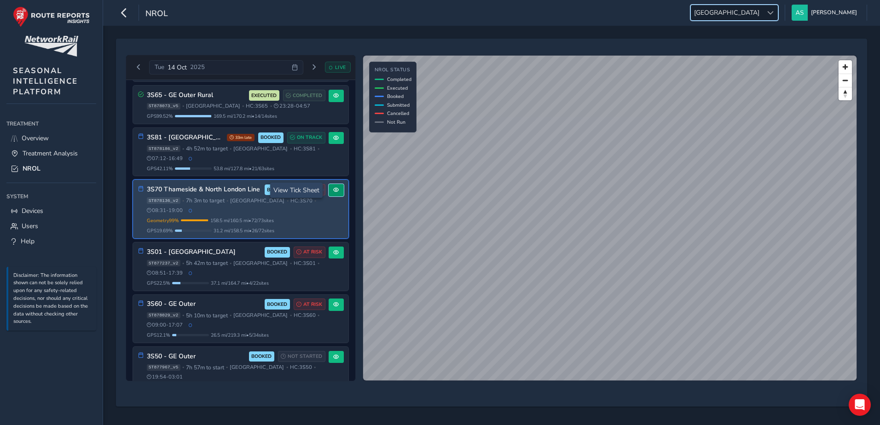
click at [333, 193] on span at bounding box center [336, 190] width 6 height 6
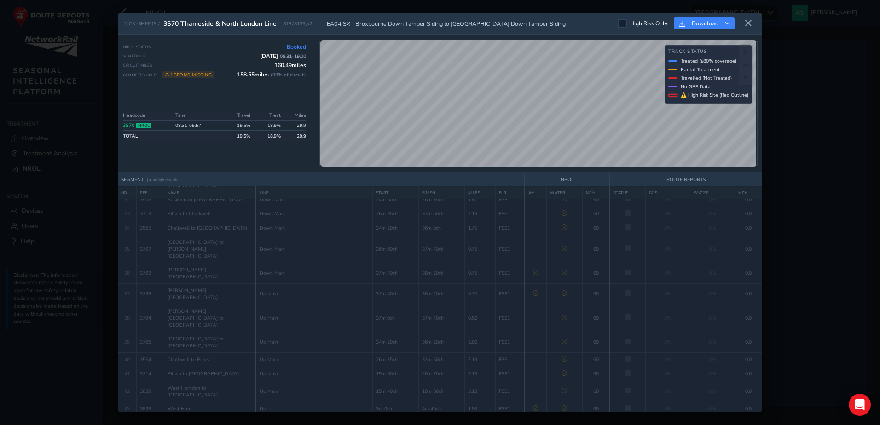
scroll to position [548, 0]
click at [129, 125] on link "3S70" at bounding box center [129, 125] width 12 height 7
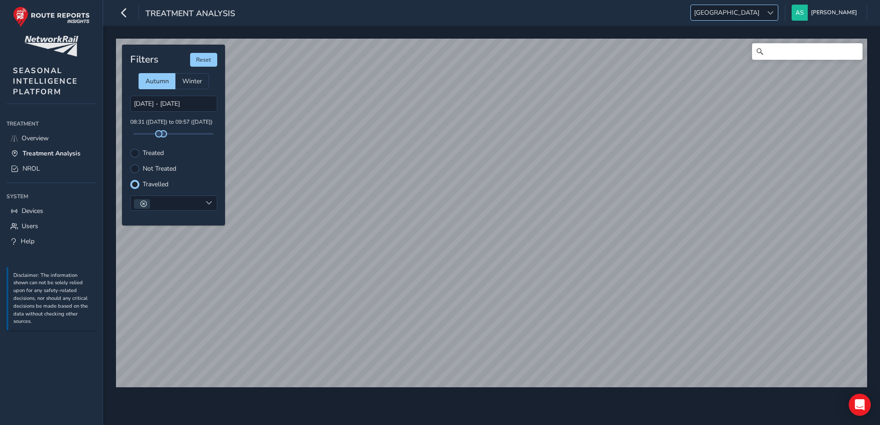
click at [778, 5] on div "[GEOGRAPHIC_DATA] [GEOGRAPHIC_DATA]" at bounding box center [734, 13] width 88 height 16
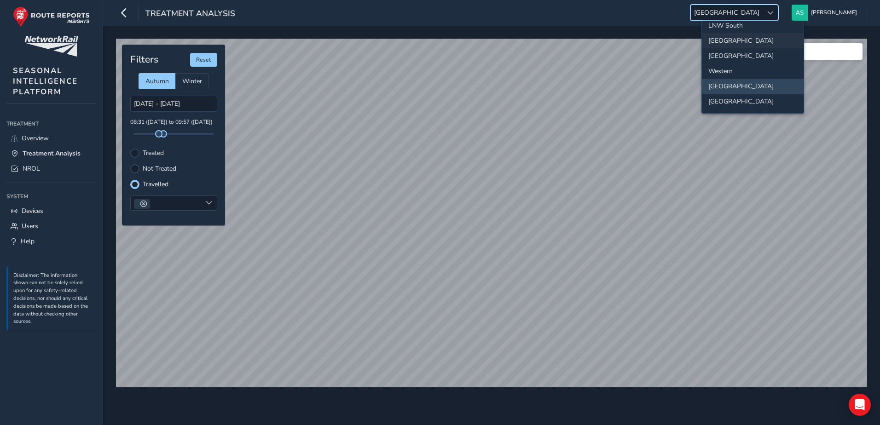
scroll to position [97, 0]
click at [748, 56] on li "[GEOGRAPHIC_DATA]" at bounding box center [753, 56] width 102 height 15
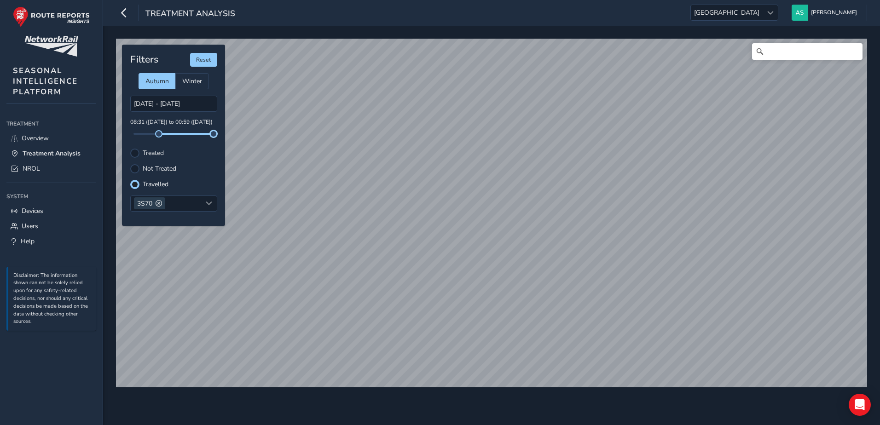
click at [228, 132] on div "© Mapbox © OpenStreetMap Improve this map Filters Reset Autumn Winter [DATE] - …" at bounding box center [491, 209] width 757 height 348
click at [780, 52] on input "Search" at bounding box center [807, 51] width 110 height 17
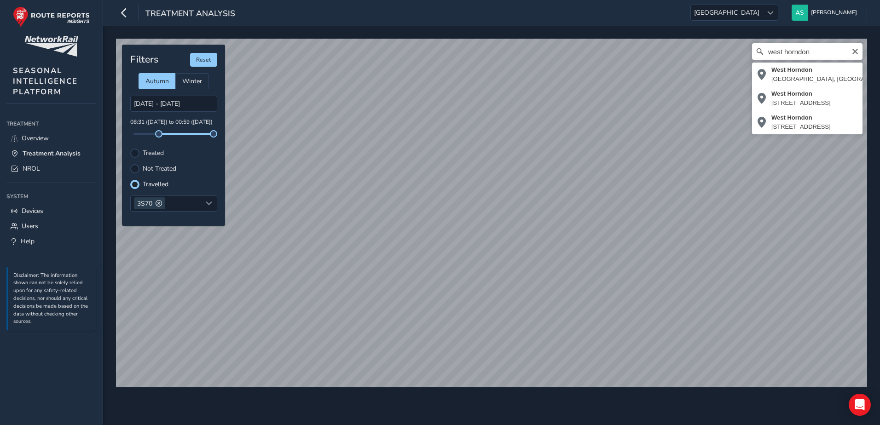
type input "[GEOGRAPHIC_DATA], [GEOGRAPHIC_DATA], [GEOGRAPHIC_DATA], [GEOGRAPHIC_DATA], [GE…"
